Goal: Task Accomplishment & Management: Manage account settings

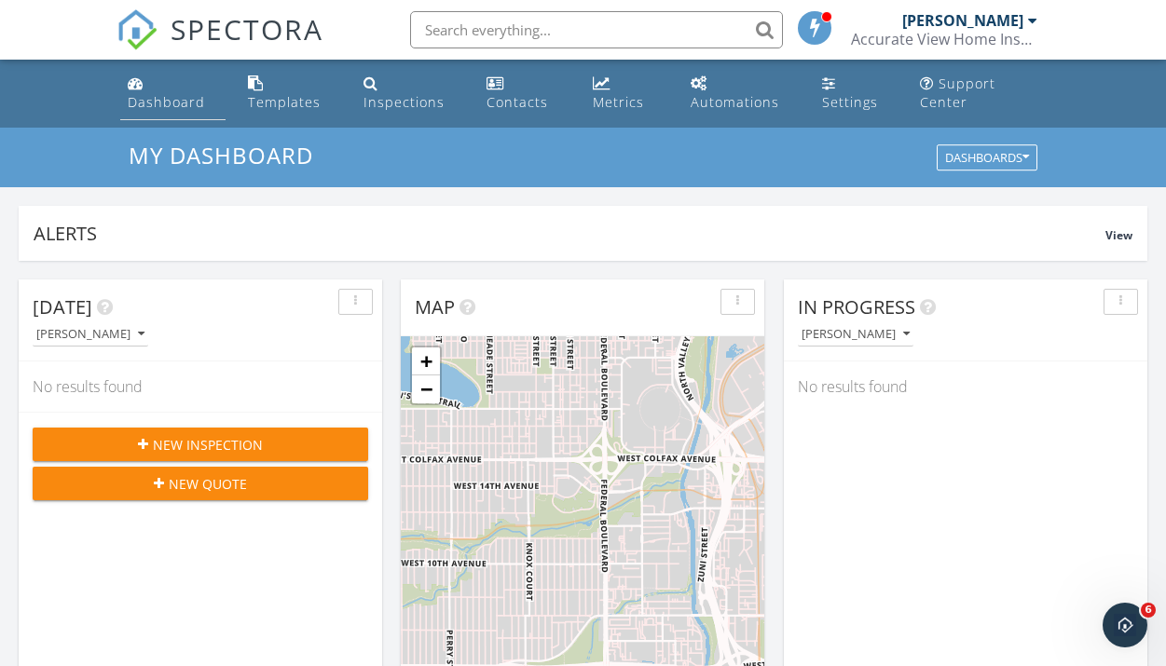
click at [187, 104] on div "Dashboard" at bounding box center [166, 102] width 77 height 18
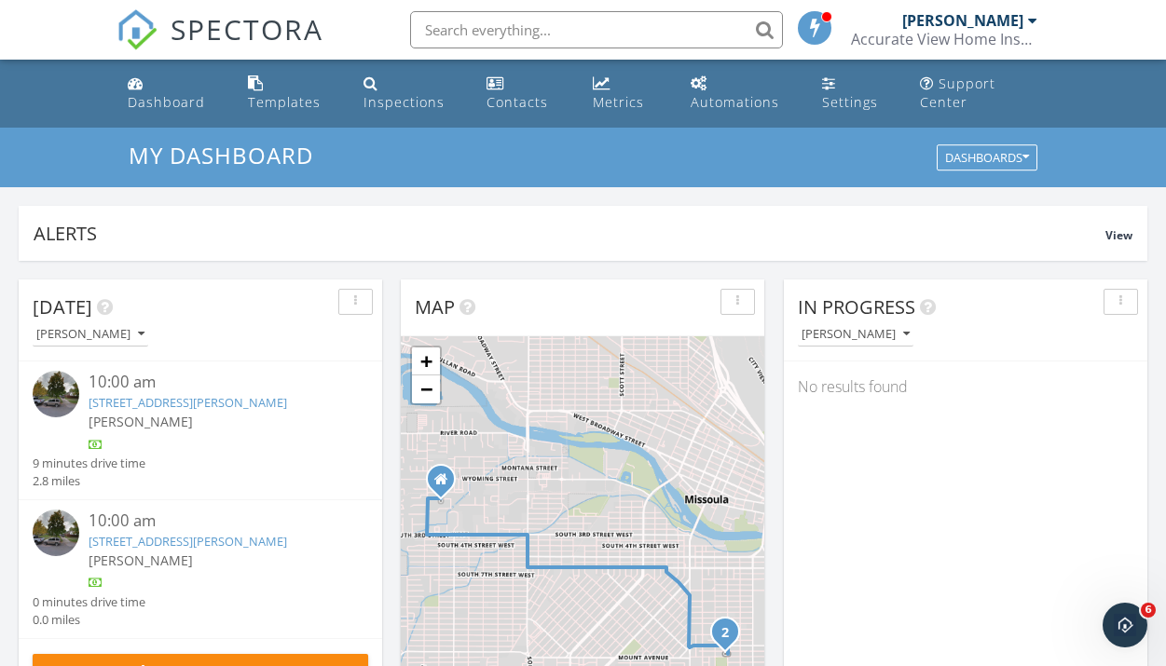
click at [208, 403] on link "[STREET_ADDRESS][PERSON_NAME]" at bounding box center [188, 402] width 198 height 17
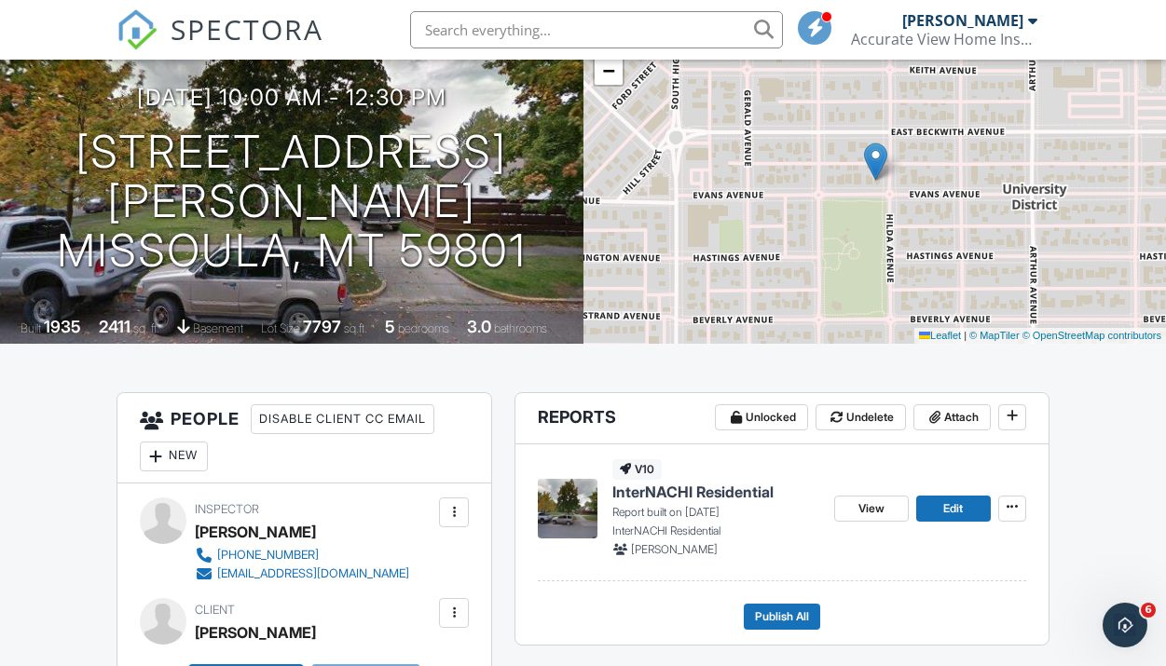
scroll to position [211, 0]
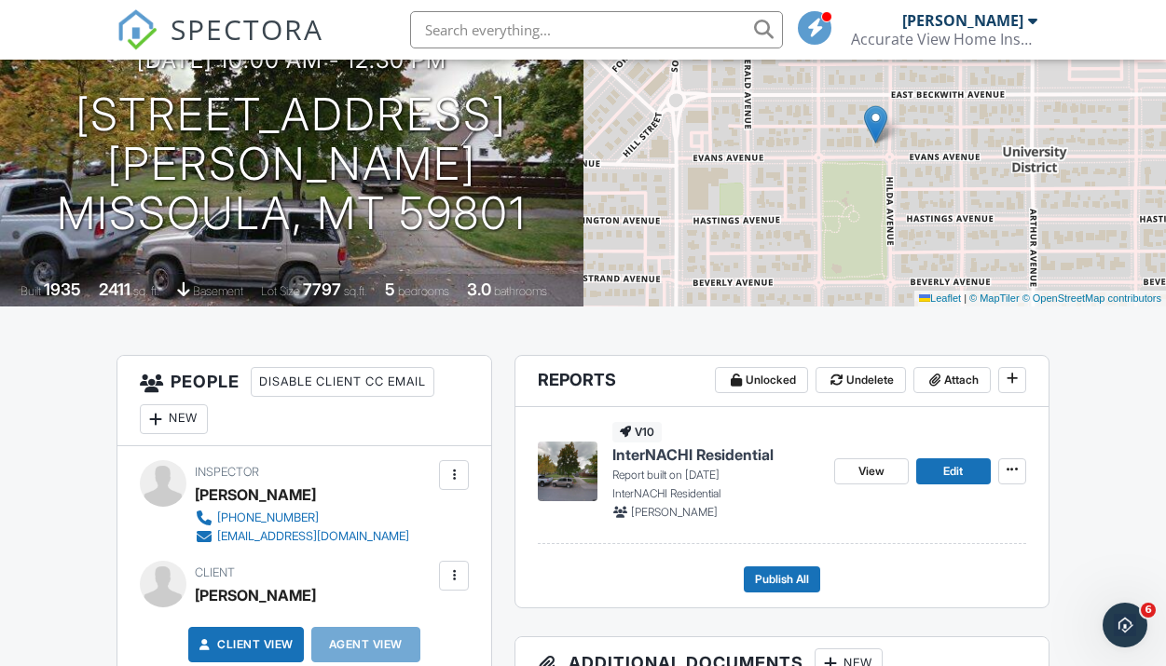
click at [703, 457] on span "InterNACHI Residential" at bounding box center [692, 454] width 161 height 20
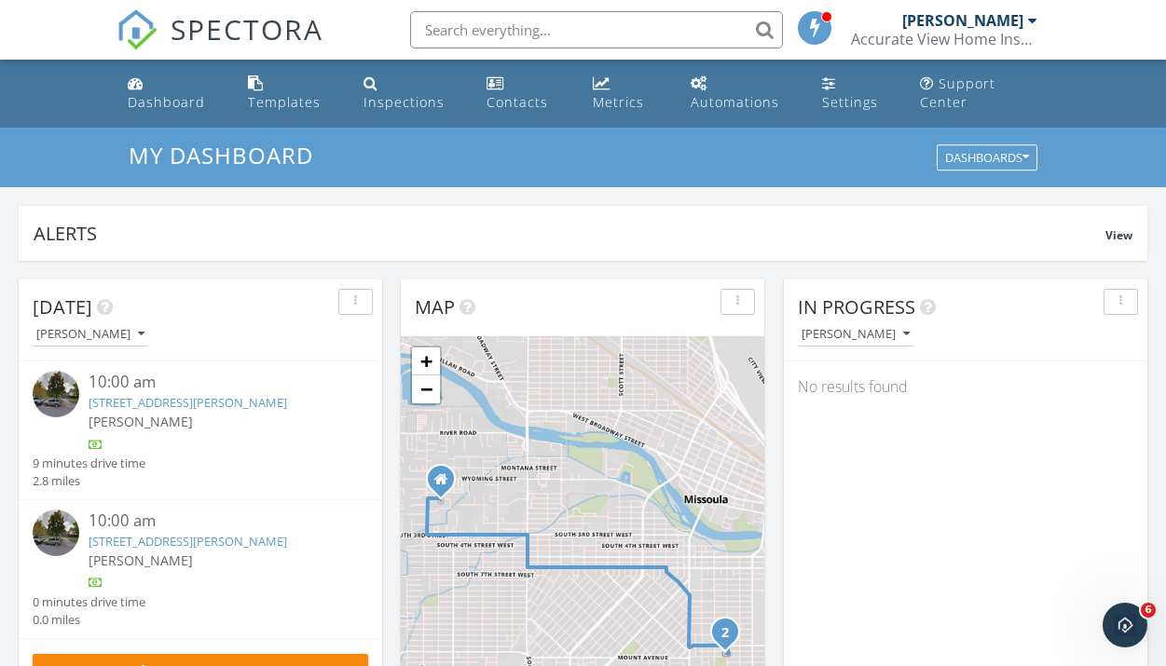
click at [198, 407] on link "[STREET_ADDRESS][PERSON_NAME]" at bounding box center [188, 402] width 198 height 17
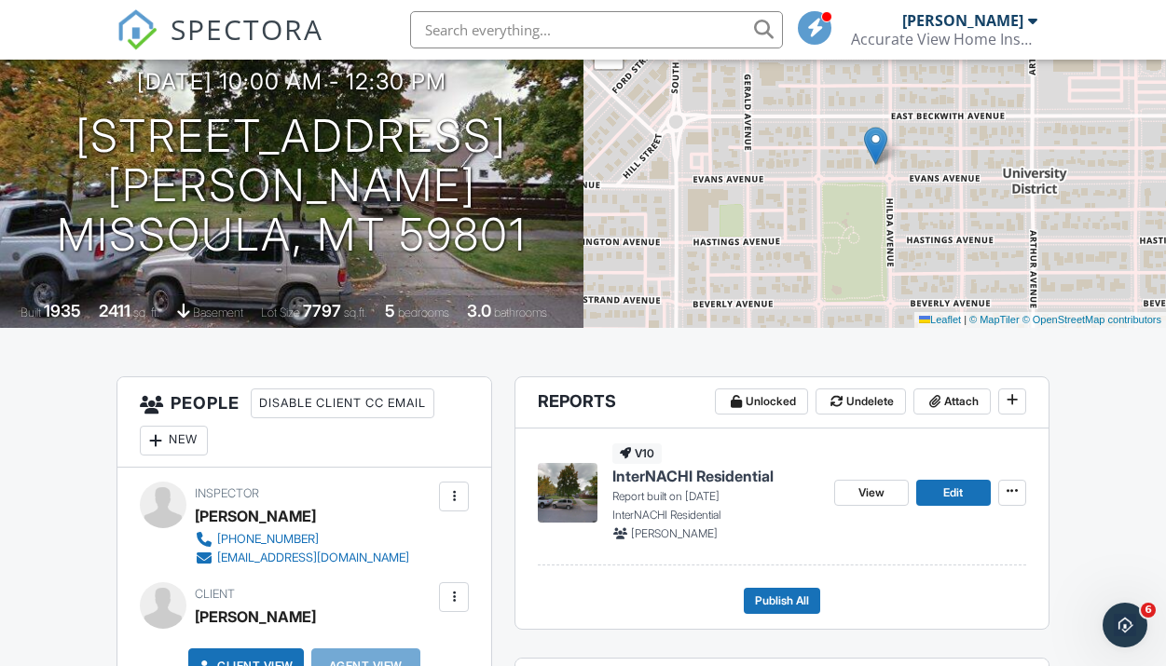
click at [694, 474] on span "InterNACHI Residential" at bounding box center [692, 476] width 161 height 20
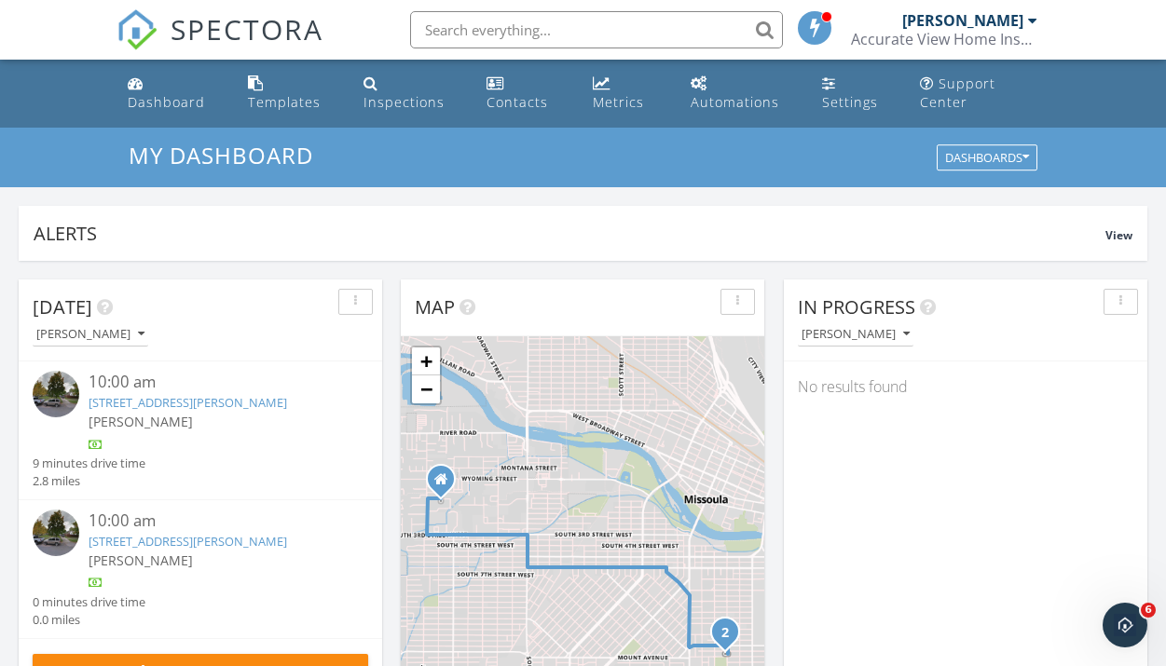
click at [188, 540] on link "[STREET_ADDRESS][PERSON_NAME]" at bounding box center [188, 541] width 198 height 17
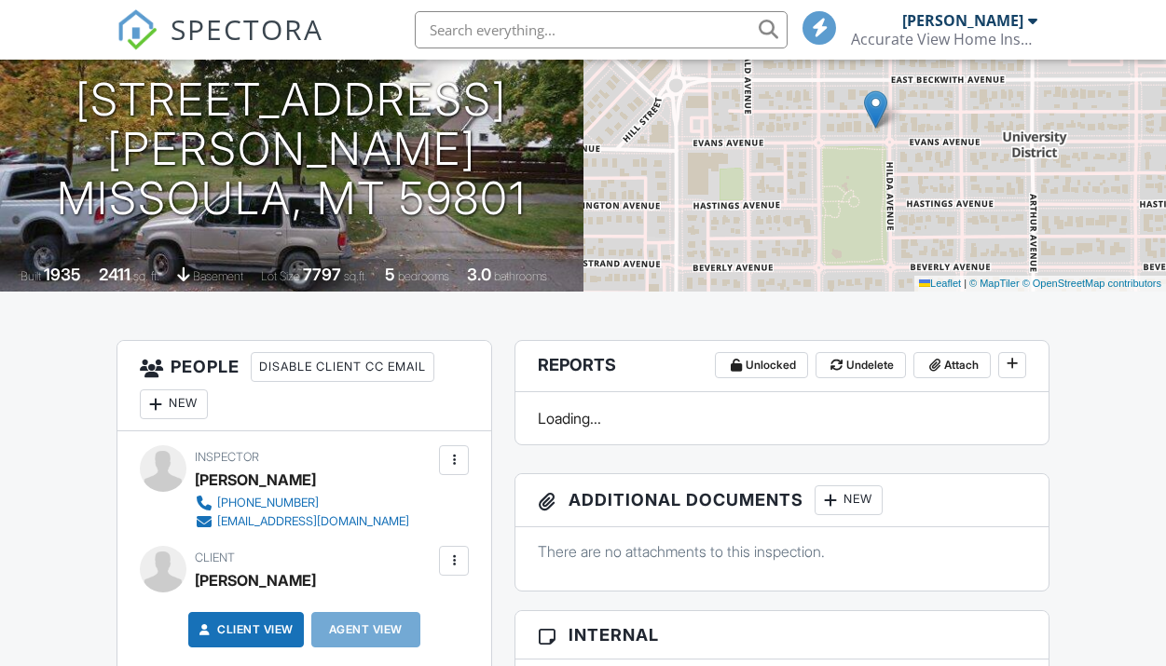
scroll to position [226, 0]
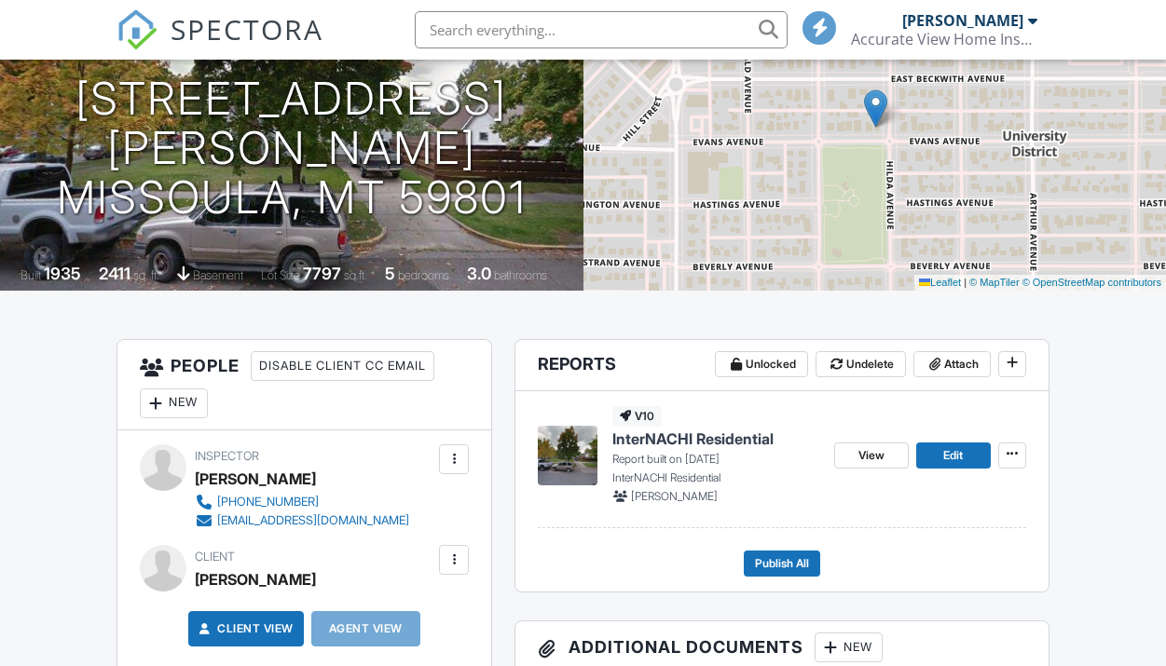
click at [723, 438] on span "InterNACHI Residential" at bounding box center [692, 439] width 161 height 20
